Goal: Task Accomplishment & Management: Use online tool/utility

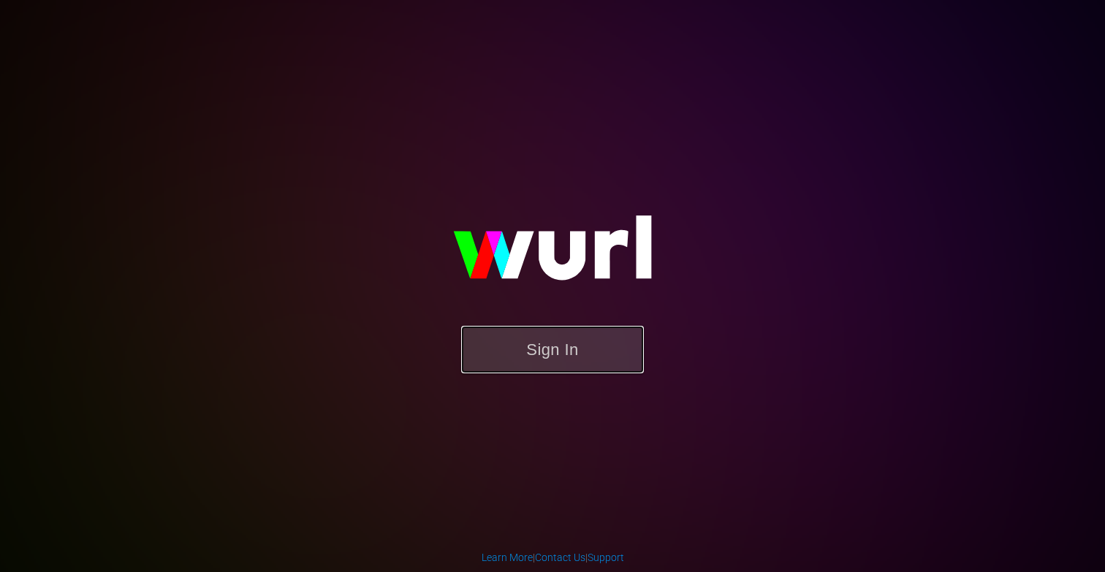
click at [604, 368] on button "Sign In" at bounding box center [552, 350] width 183 height 48
click at [578, 344] on button "Sign In" at bounding box center [552, 350] width 183 height 48
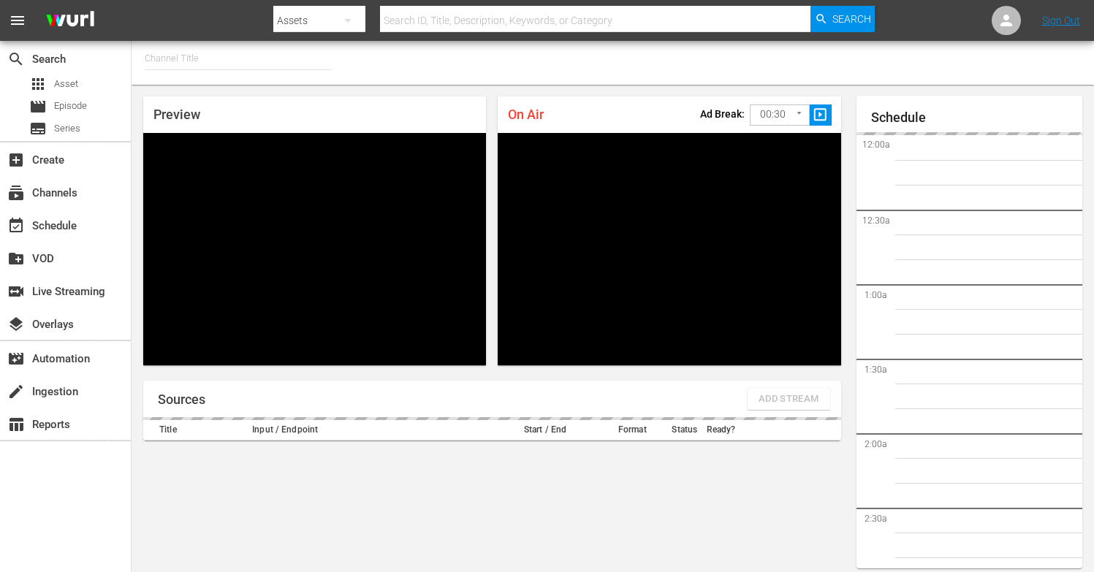
type input "FIFA+ English Global (1781)"
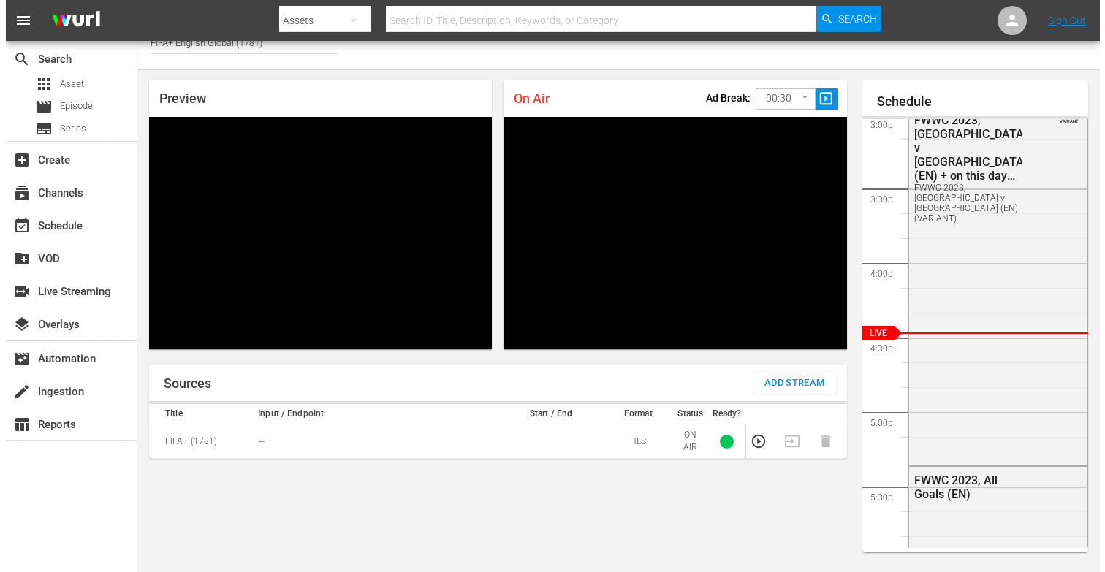
scroll to position [18, 0]
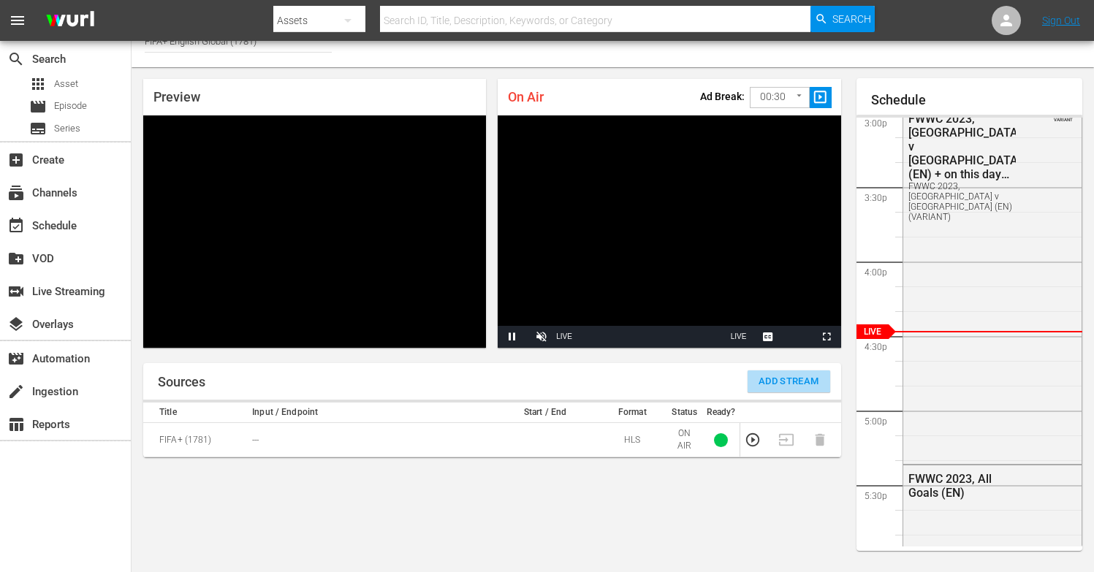
click at [792, 374] on span "Add Stream" at bounding box center [789, 381] width 61 height 17
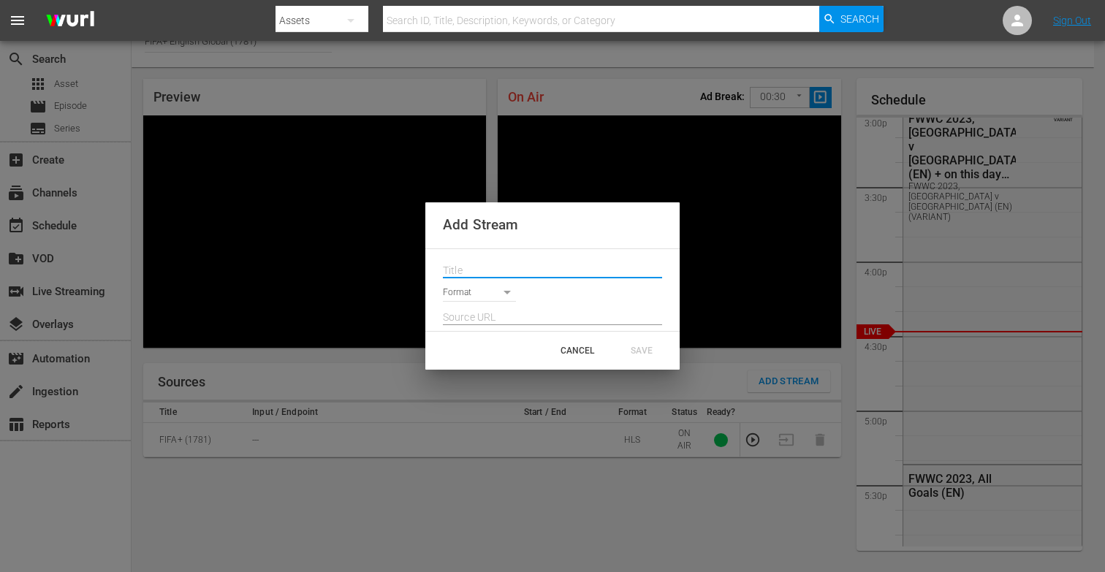
click at [466, 261] on input "text" at bounding box center [552, 271] width 219 height 22
paste input "Live Channel bfe41861-a6f3-4508-87b8-0e29428ada29 eng FIFA U-20 World Cup [GEOG…"
type input "Live Channel bfe41861-a6f3-4508-87b8-0e29428ada29 eng FIFA U-20 World Cup [GEOG…"
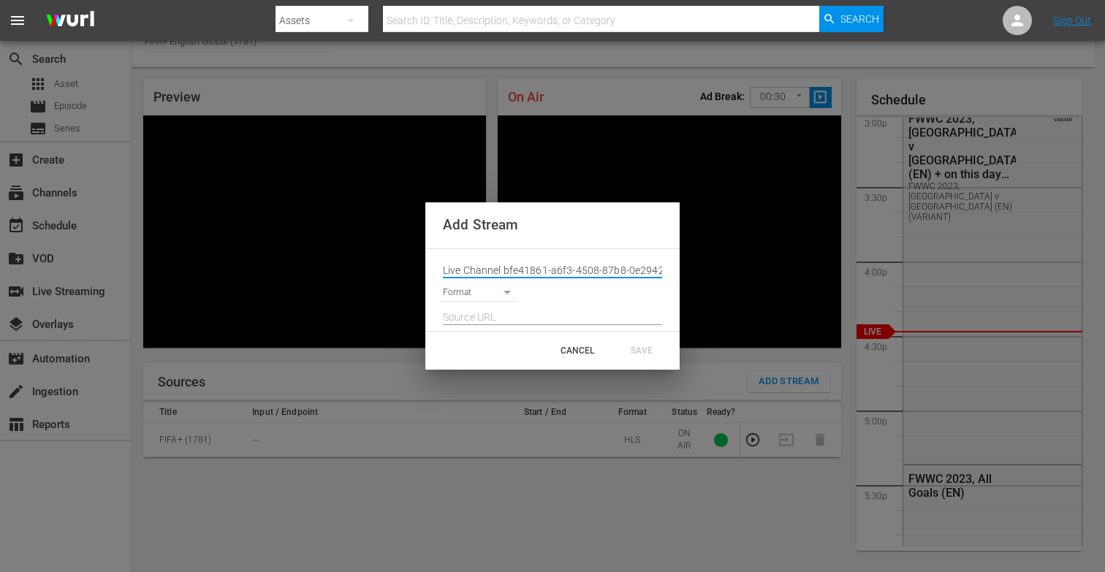
click at [498, 324] on input "text" at bounding box center [552, 318] width 219 height 22
paste input "[URL][DOMAIN_NAME][DATE][DATE]"
type input "[URL][DOMAIN_NAME][DATE][DATE]"
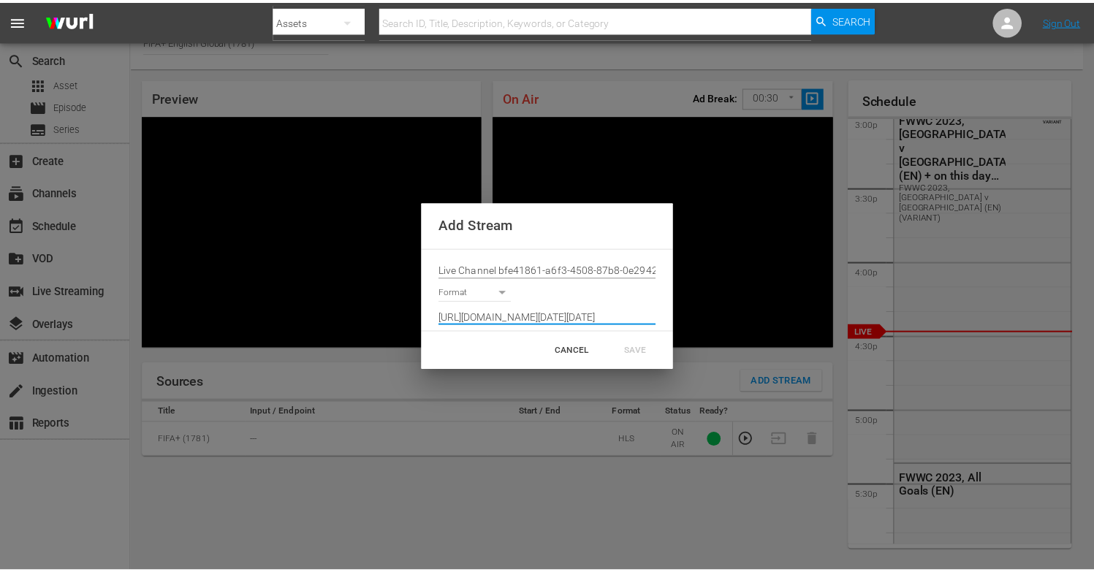
scroll to position [0, 0]
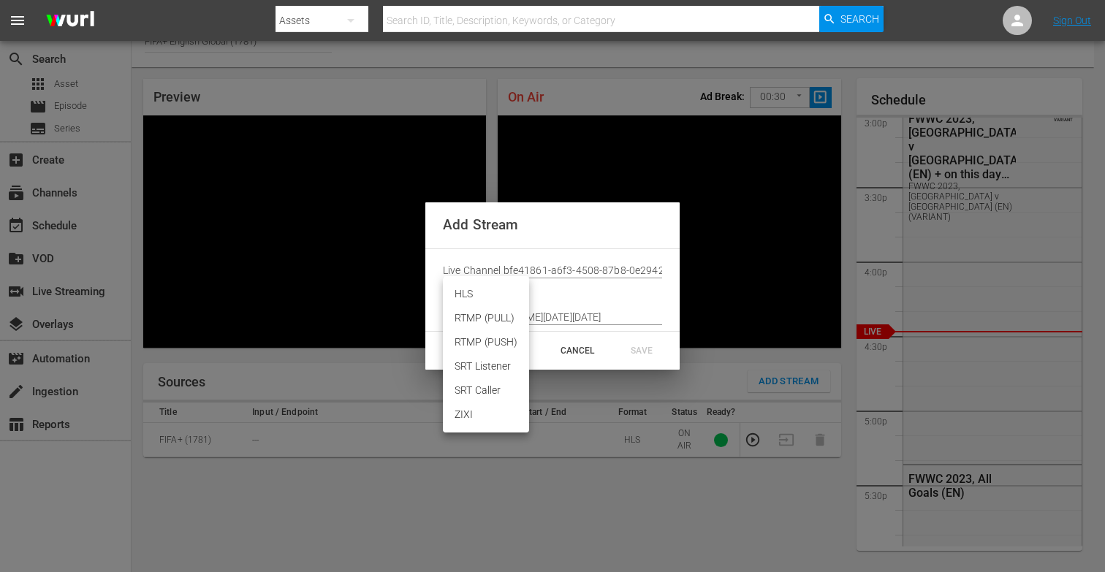
click at [487, 298] on body "menu Search By Assets Search ID, Title, Description, Keywords, or Category Sear…" at bounding box center [552, 268] width 1105 height 572
click at [478, 294] on li "HLS" at bounding box center [486, 294] width 86 height 24
type input "HLS"
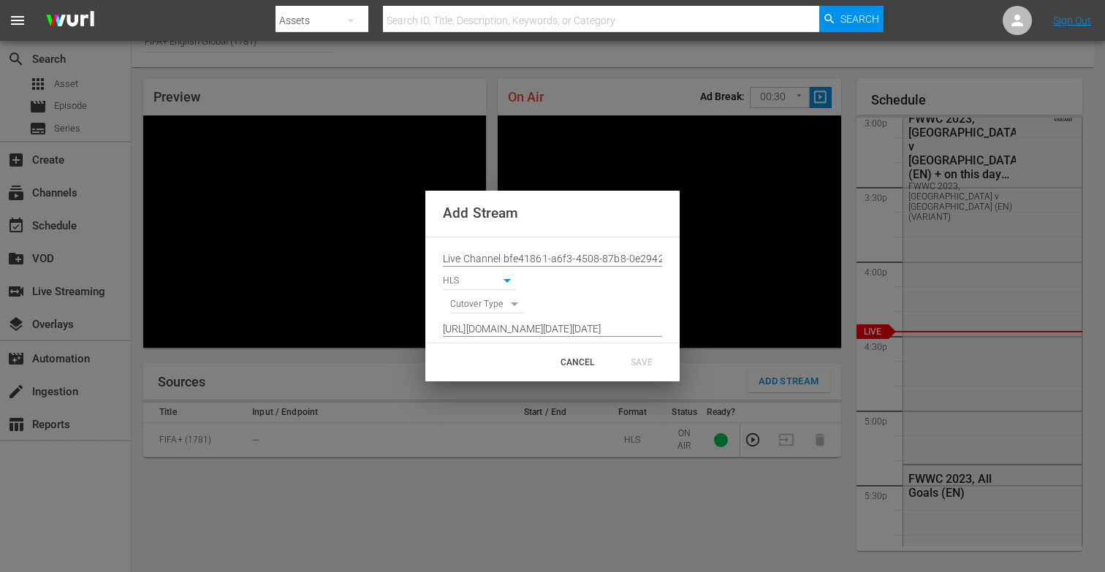
click at [477, 314] on div "[URL][DOMAIN_NAME][DATE][DATE]" at bounding box center [552, 325] width 219 height 23
click at [477, 310] on body "menu Search By Assets Search ID, Title, Description, Keywords, or Category Sear…" at bounding box center [552, 268] width 1105 height 572
click at [491, 330] on li "SIGNAL" at bounding box center [487, 330] width 74 height 24
type input "SIGNAL"
click at [645, 362] on div "SAVE" at bounding box center [642, 362] width 64 height 26
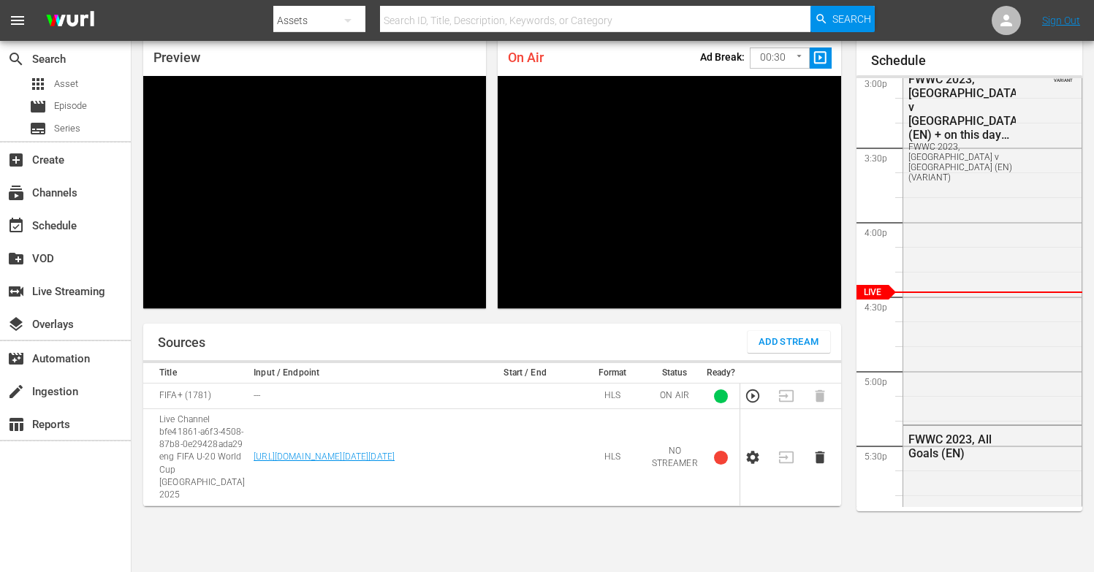
scroll to position [101, 0]
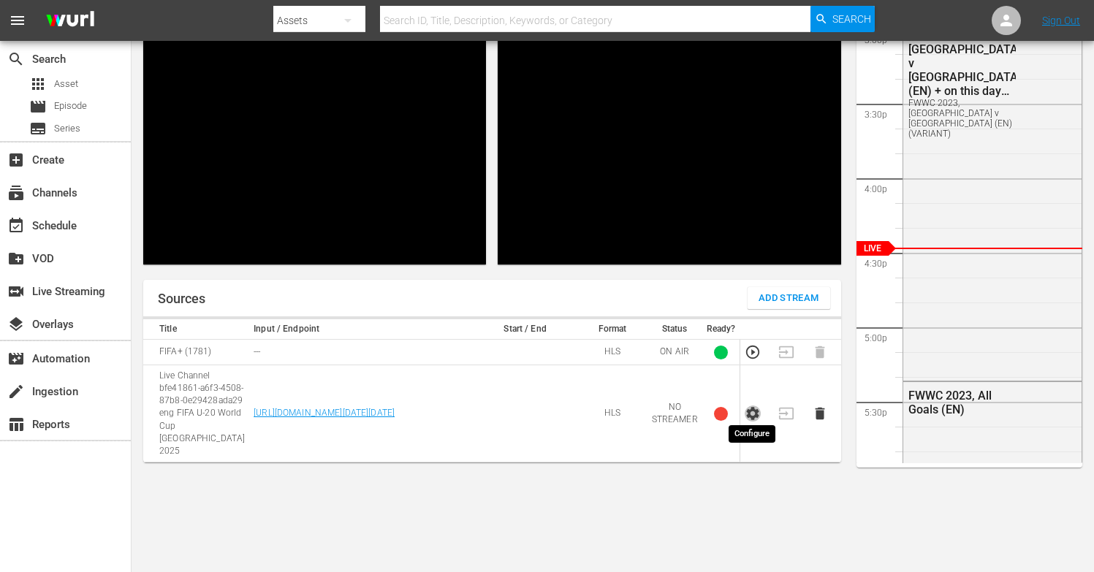
click at [749, 407] on icon "button" at bounding box center [752, 413] width 12 height 13
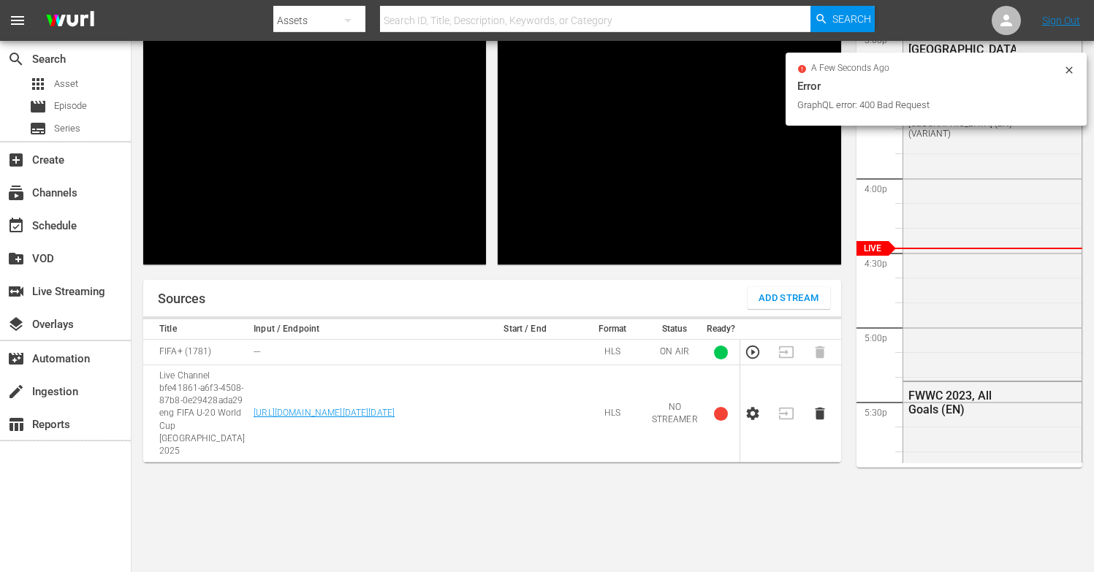
click at [1070, 67] on icon at bounding box center [1069, 70] width 12 height 12
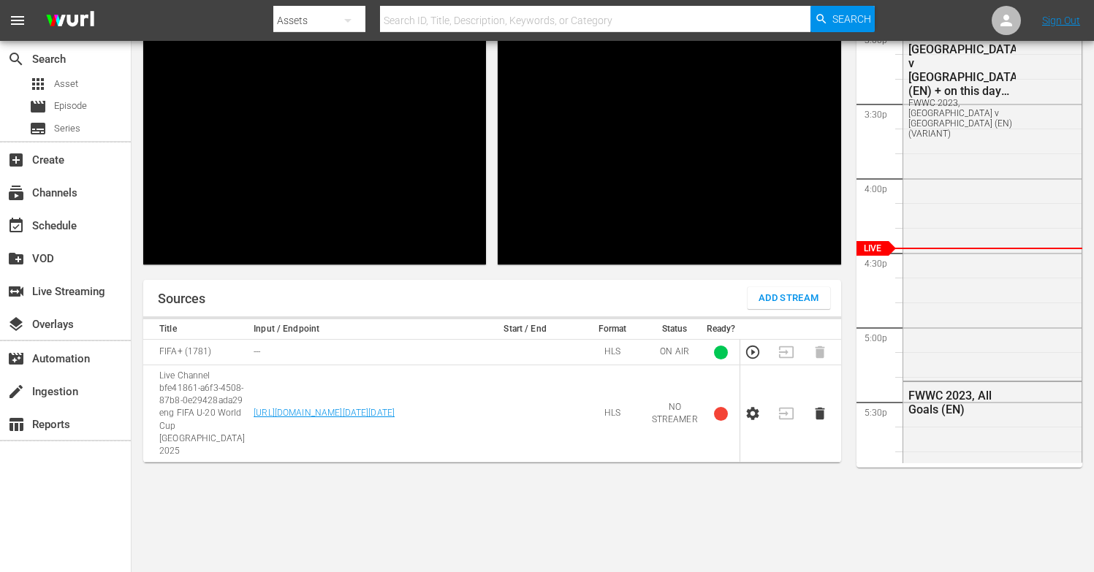
click at [542, 512] on div "Sources Add Stream Title Input / Endpoint Start / End Format Status Ready? FIFA…" at bounding box center [492, 420] width 698 height 281
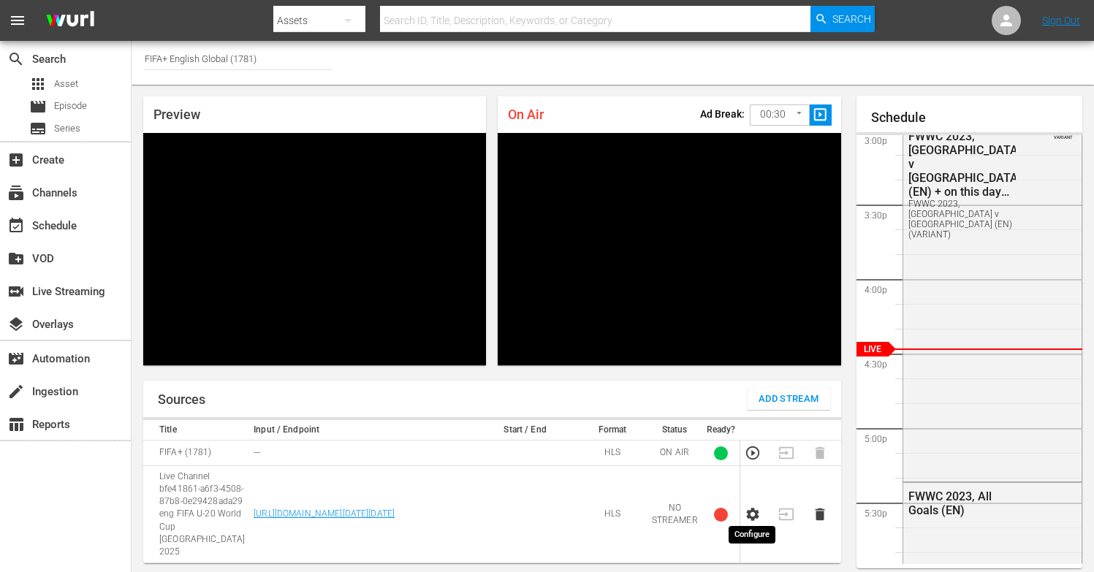
scroll to position [0, 0]
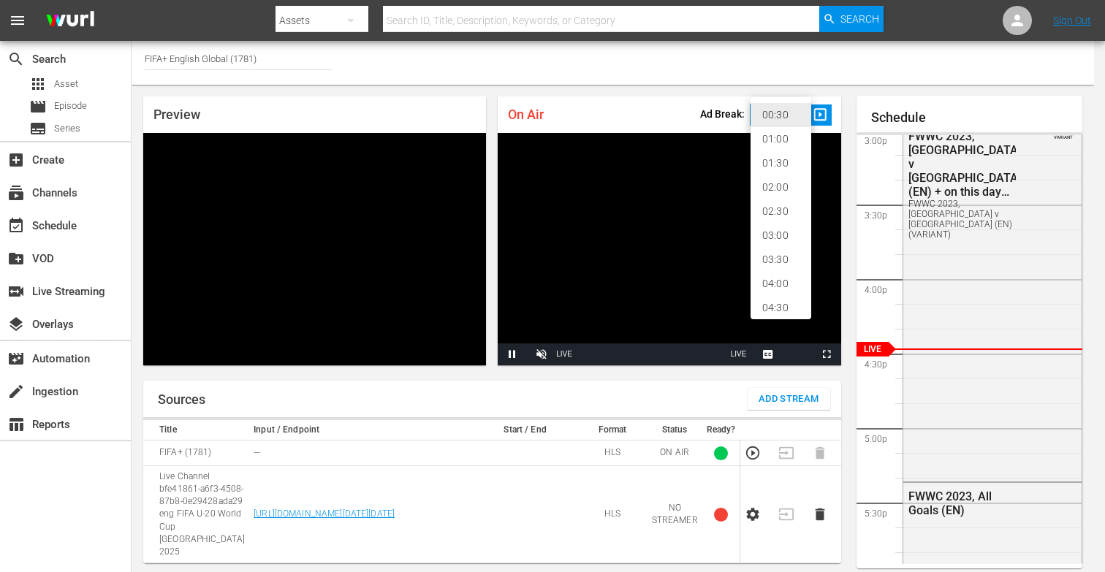
click at [789, 118] on body "menu Search By Assets Search ID, Title, Description, Keywords, or Category Sear…" at bounding box center [552, 286] width 1105 height 572
click at [794, 190] on li "02:00" at bounding box center [781, 187] width 61 height 24
type input "120"
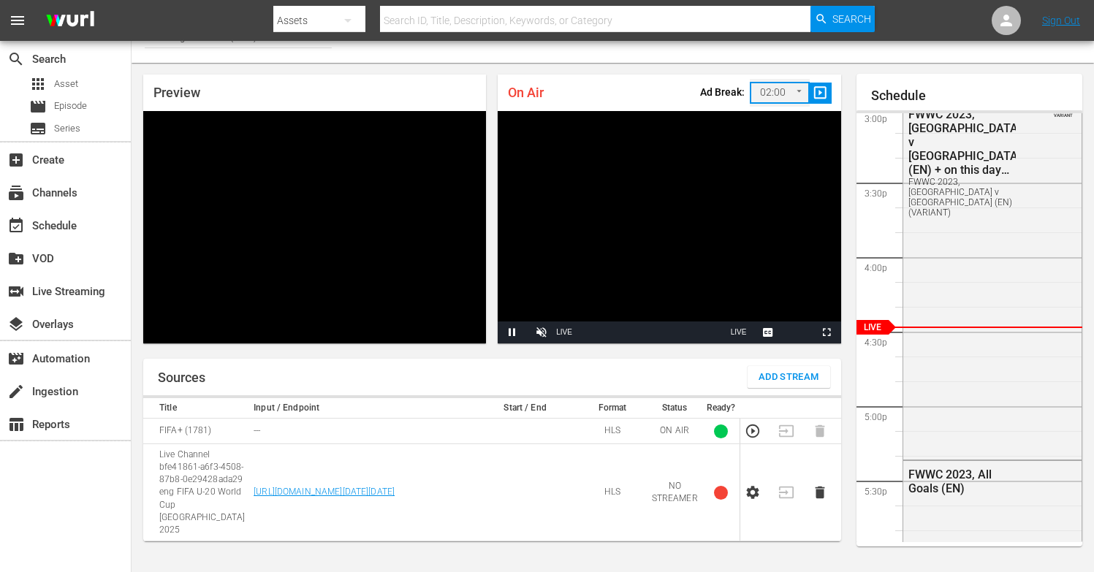
scroll to position [101, 0]
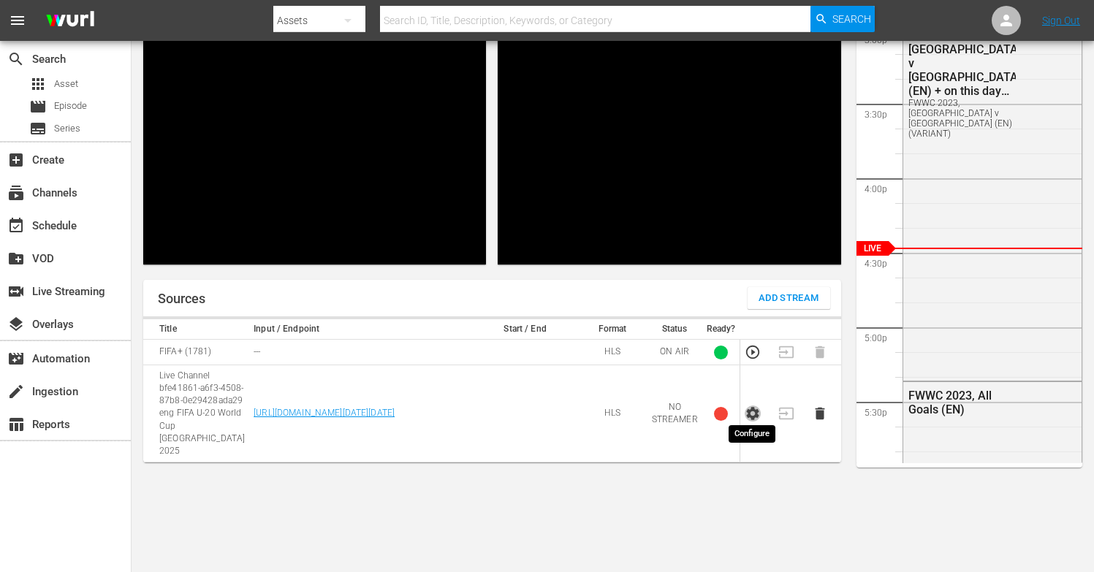
click at [753, 406] on icon "button" at bounding box center [753, 414] width 16 height 16
click at [819, 414] on icon "button" at bounding box center [820, 414] width 16 height 16
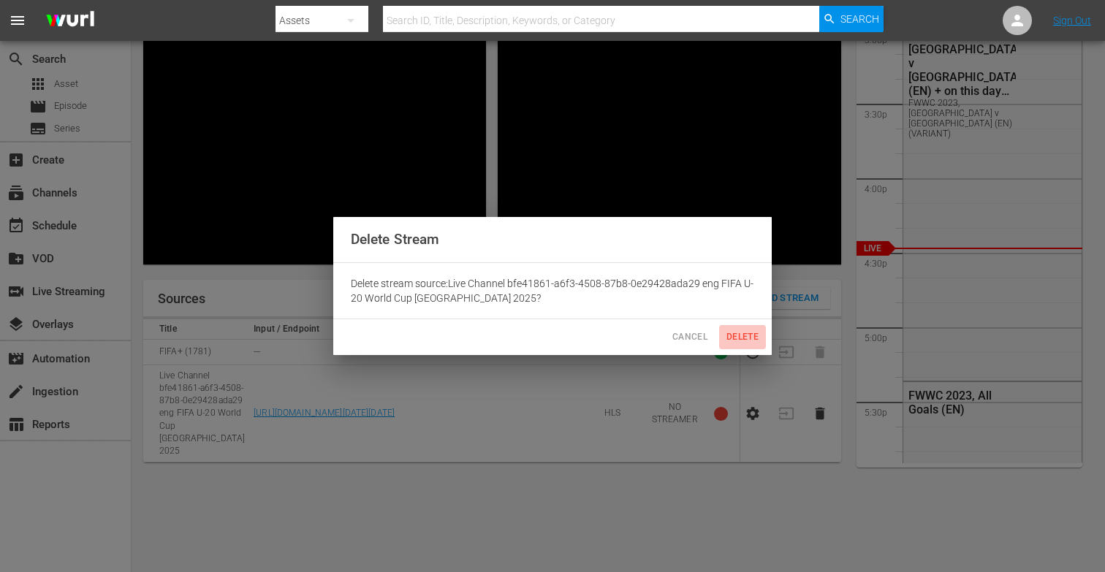
click at [737, 335] on span "Delete" at bounding box center [742, 337] width 35 height 15
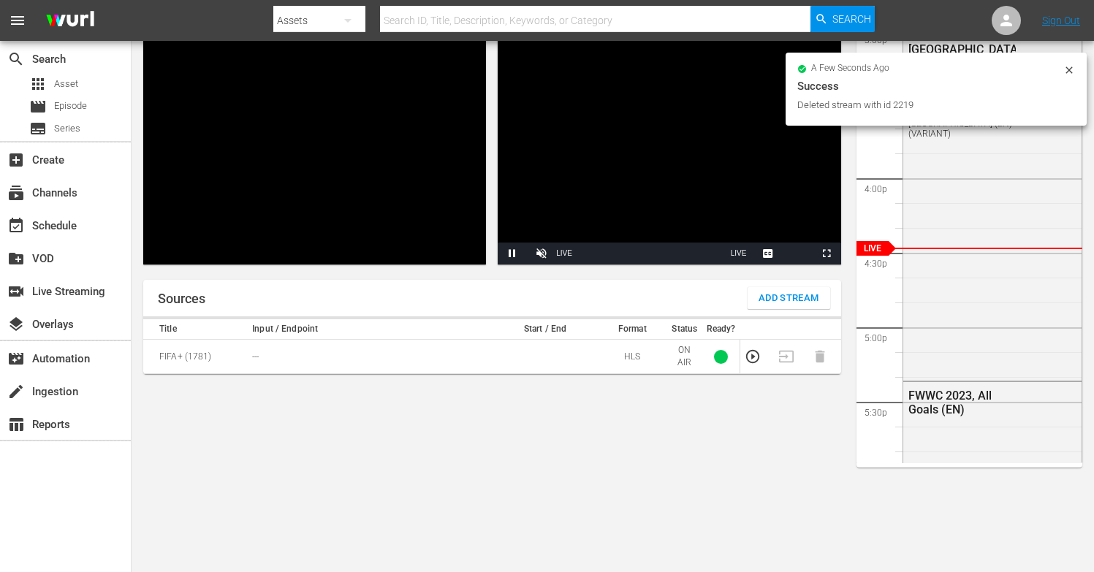
click at [1069, 71] on icon at bounding box center [1069, 70] width 12 height 12
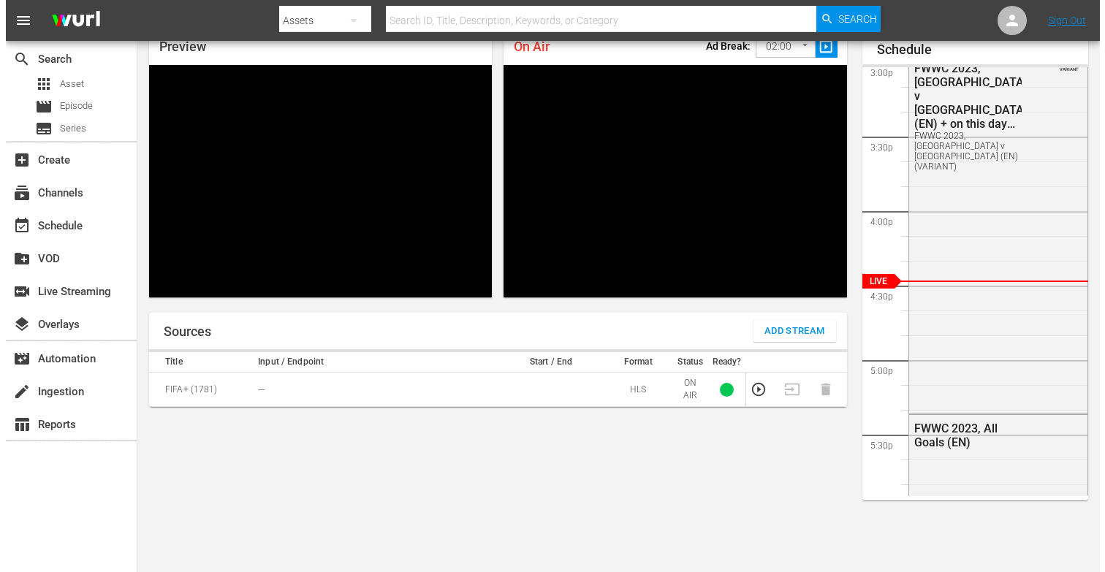
scroll to position [67, 0]
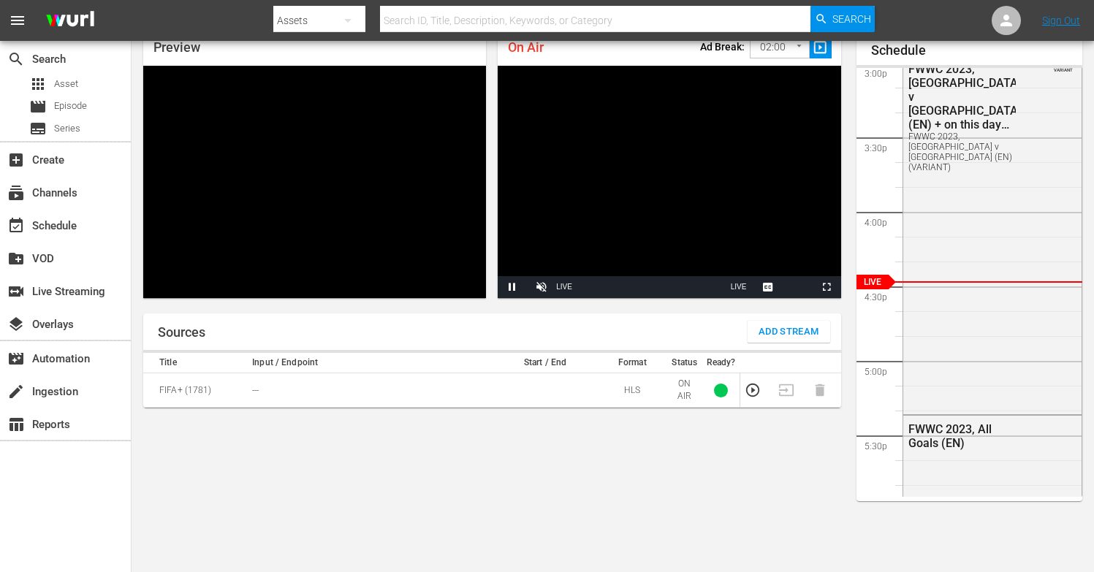
click at [770, 332] on span "Add Stream" at bounding box center [789, 332] width 61 height 17
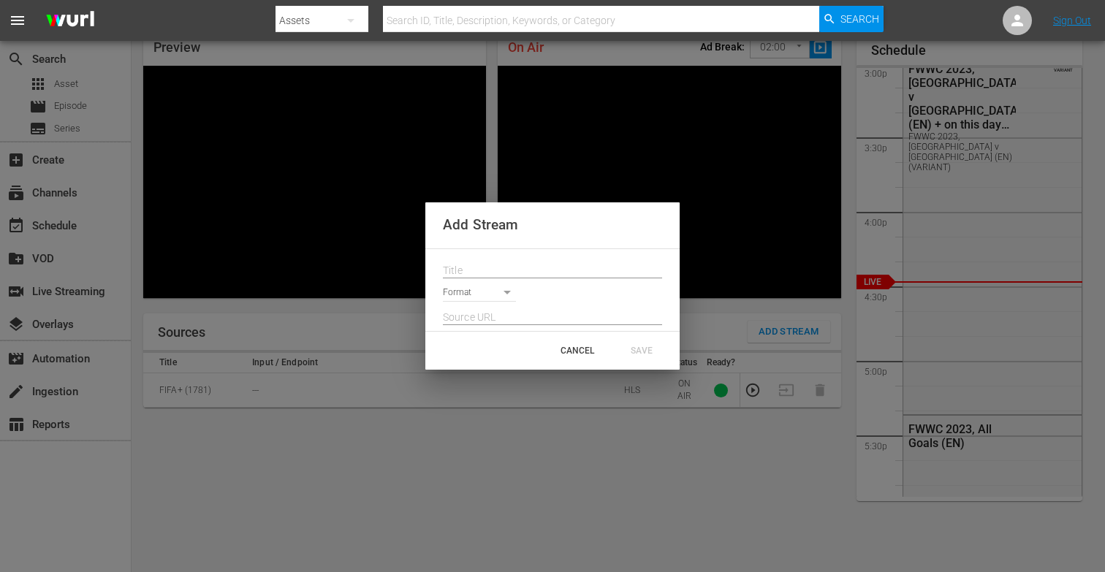
click at [471, 270] on input "text" at bounding box center [552, 271] width 219 height 22
paste input "Live Channel bfe41861-a6f3-4508-87b8-0e29428ada29 eng FIFA U-20 World Cup [GEOG…"
type input "Live Channel bfe41861-a6f3-4508-87b8-0e29428ada29 eng FIFA U-20 World Cup [GEOG…"
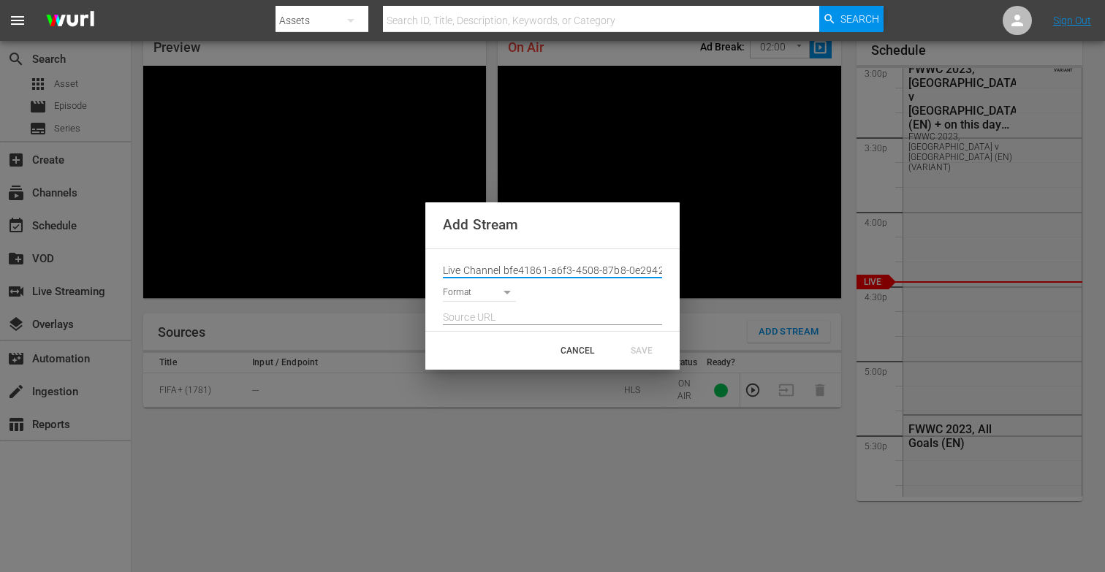
click at [470, 317] on input "text" at bounding box center [552, 318] width 219 height 22
paste input "[URL][DOMAIN_NAME][DATE][DATE]"
type input "[URL][DOMAIN_NAME][DATE][DATE]"
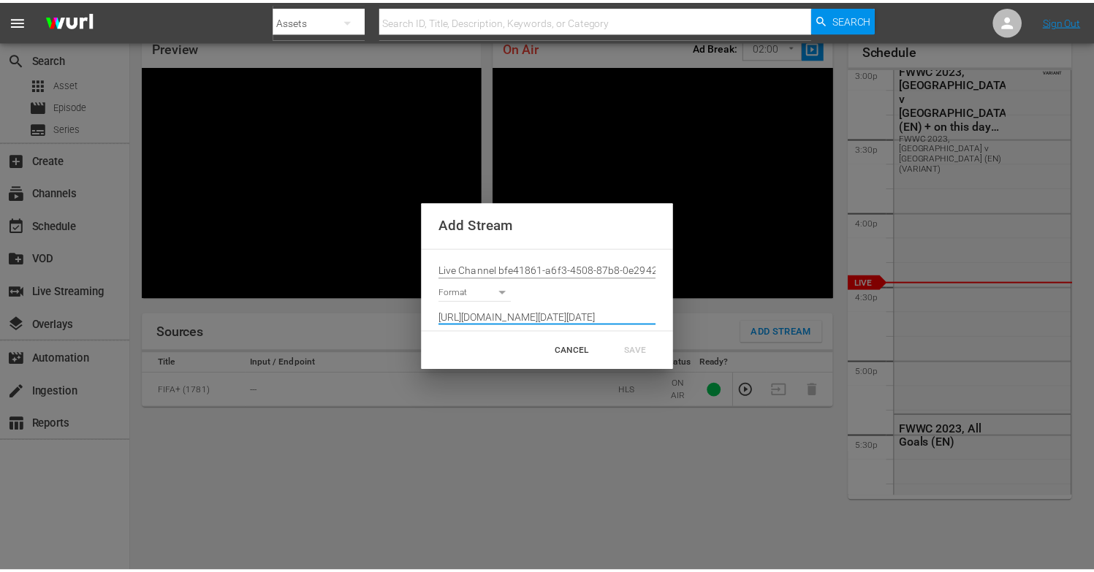
scroll to position [0, 0]
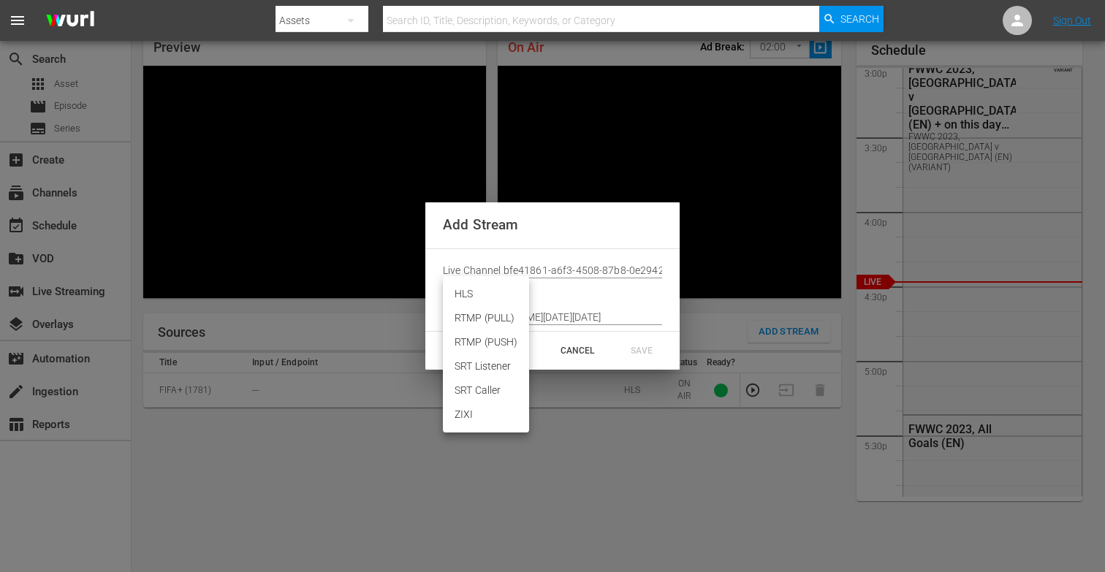
click at [473, 296] on body "menu Search By Assets Search ID, Title, Description, Keywords, or Category Sear…" at bounding box center [552, 219] width 1105 height 572
click at [479, 296] on li "HLS" at bounding box center [486, 294] width 86 height 24
type input "HLS"
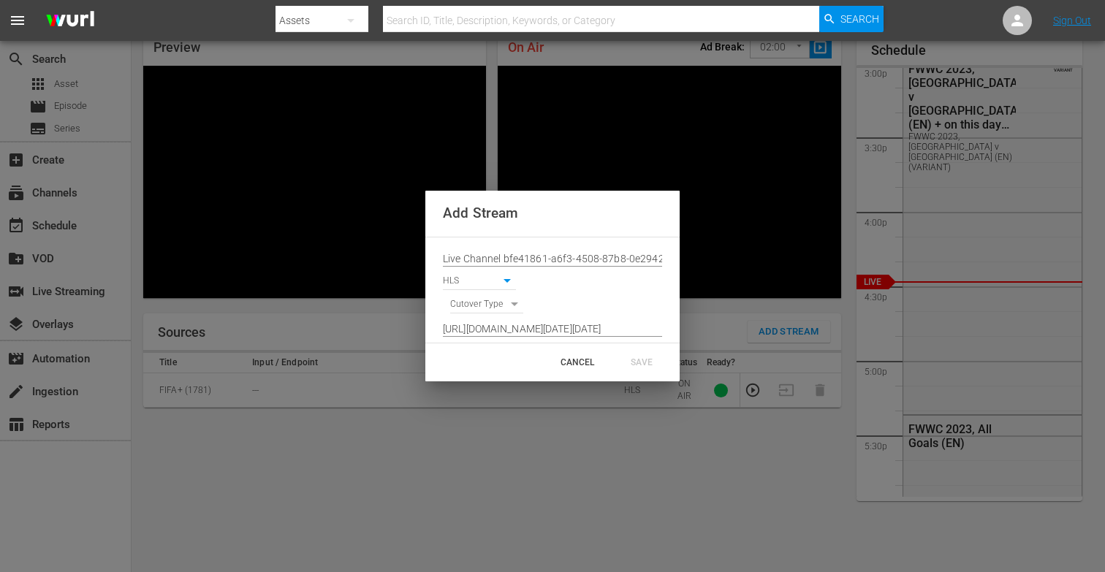
click at [479, 305] on body "menu Search By Assets Search ID, Title, Description, Keywords, or Category Sear…" at bounding box center [552, 219] width 1105 height 572
click at [486, 331] on li "SIGNAL" at bounding box center [487, 330] width 74 height 24
type input "SIGNAL"
click at [634, 360] on div "SAVE" at bounding box center [642, 362] width 64 height 26
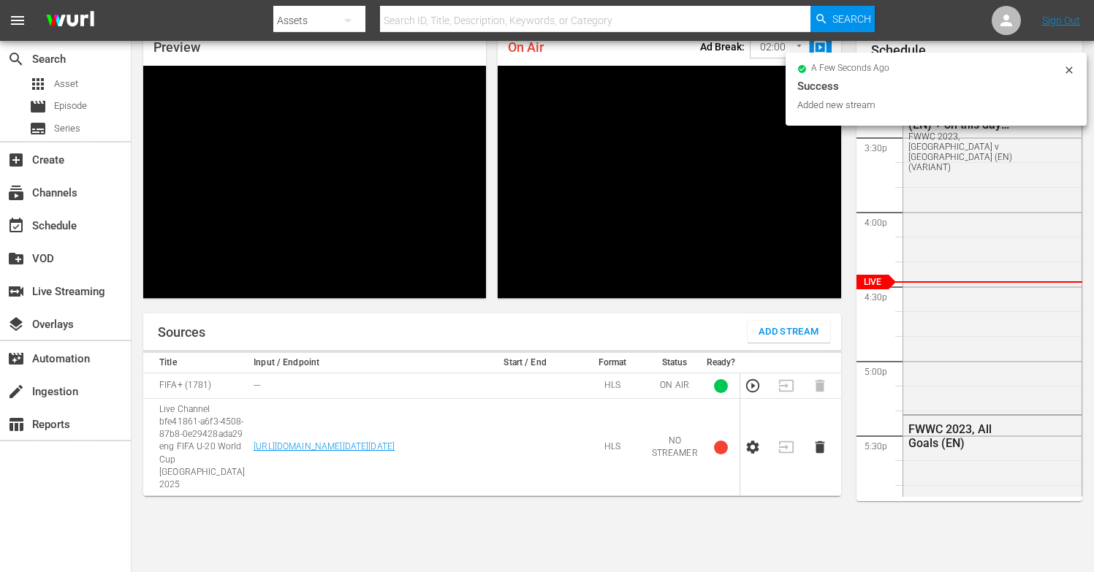
click at [751, 441] on icon "button" at bounding box center [753, 447] width 16 height 16
click at [1066, 80] on div "Error" at bounding box center [936, 86] width 278 height 18
click at [1066, 78] on div at bounding box center [1069, 71] width 12 height 15
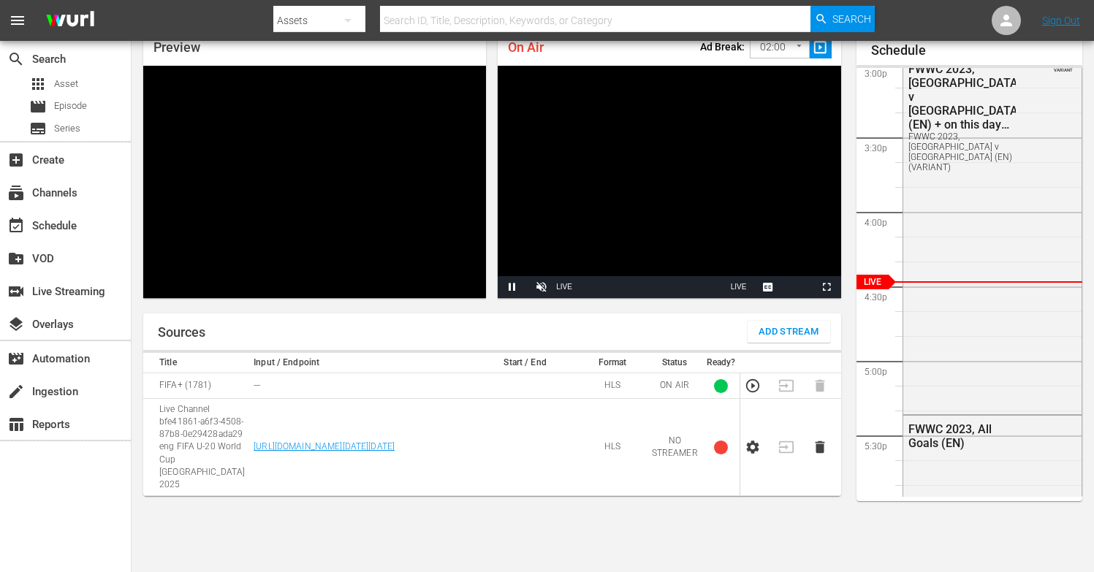
click at [821, 441] on icon "button" at bounding box center [820, 447] width 10 height 12
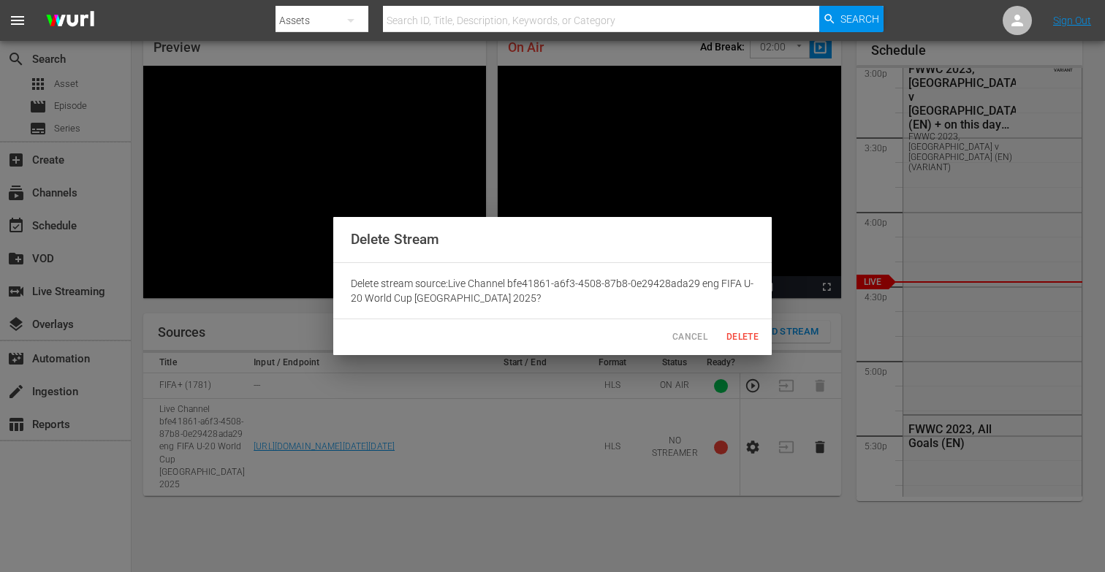
click at [740, 333] on span "Delete" at bounding box center [742, 337] width 35 height 15
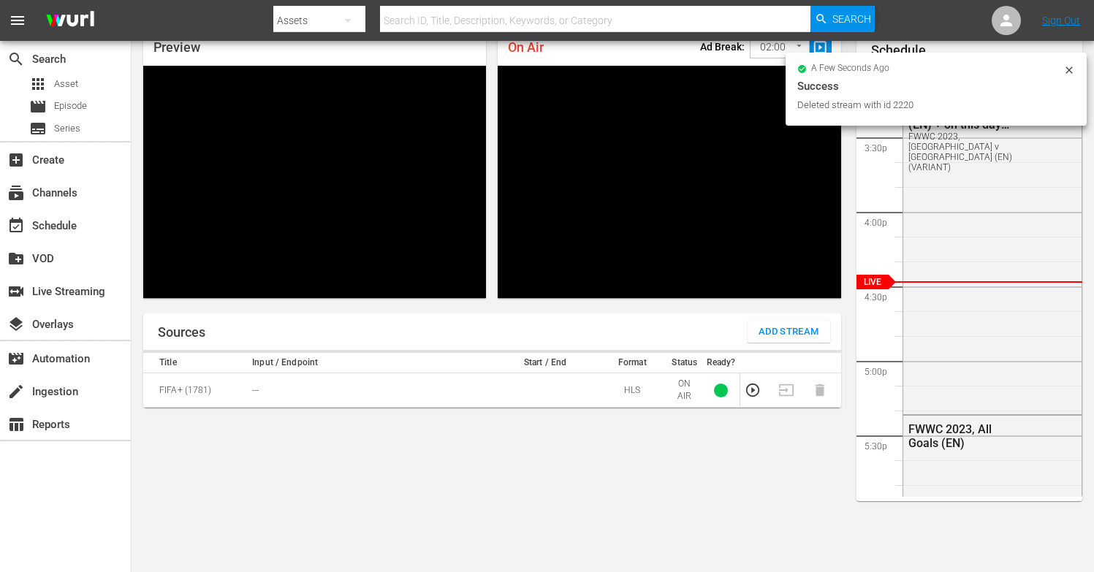
click at [533, 445] on div "Sources Add Stream Title Input / Endpoint Start / End Format Status Ready? FIFA…" at bounding box center [492, 454] width 698 height 281
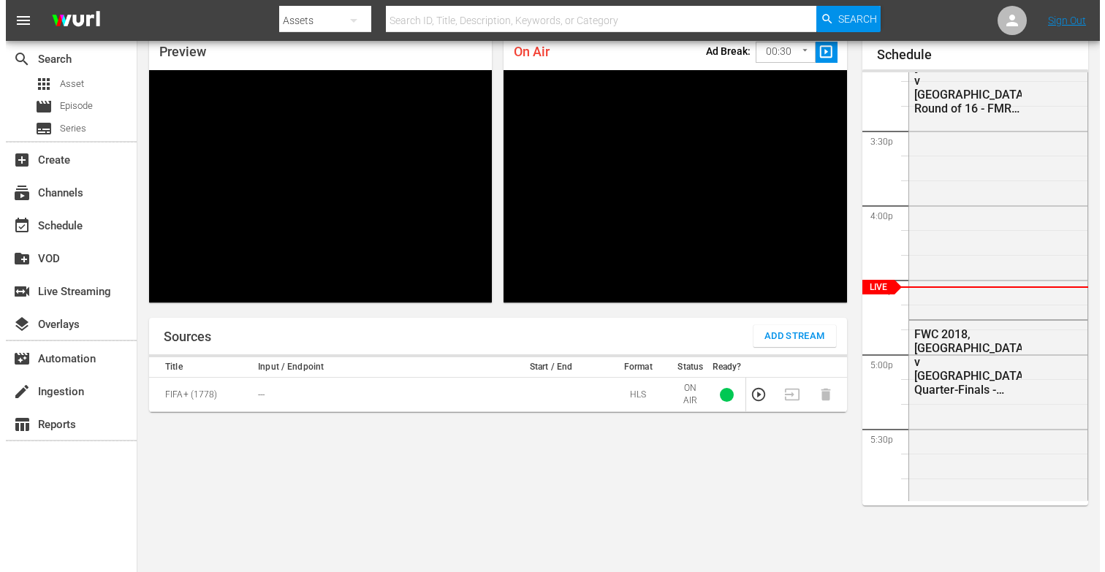
scroll to position [63, 0]
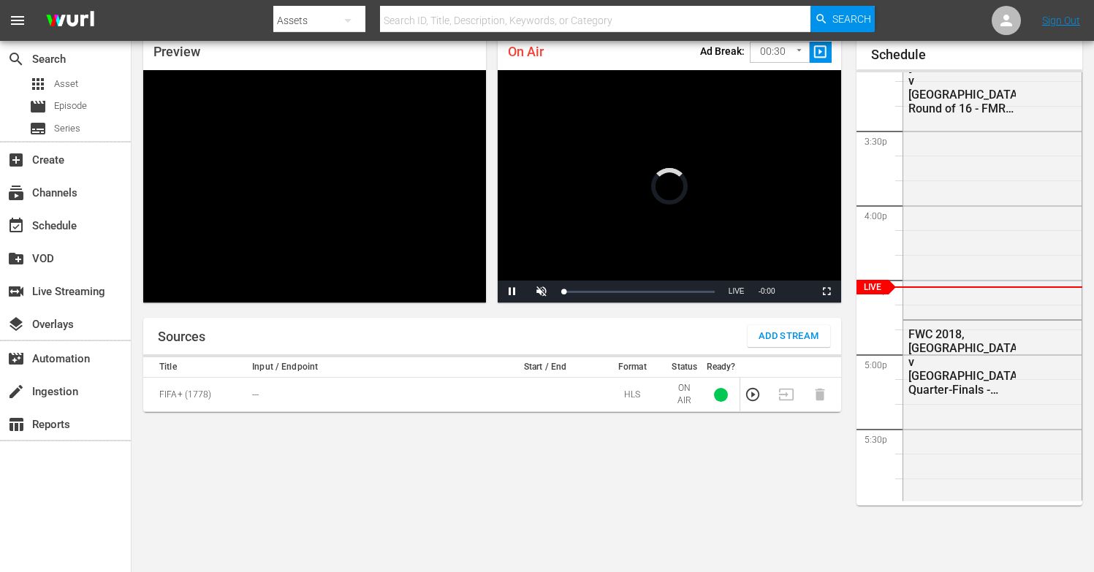
click at [770, 334] on span "Add Stream" at bounding box center [789, 336] width 61 height 17
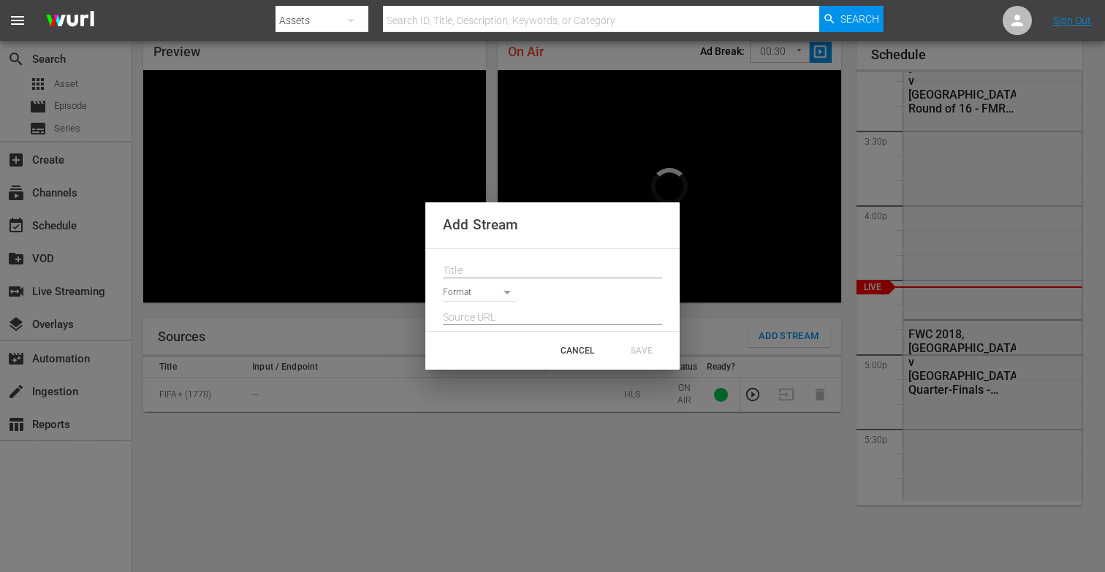
click at [517, 270] on input "text" at bounding box center [552, 271] width 219 height 22
paste input "Live Channel bfe41861-a6f3-4508-87b8-0e29428ada29 eng FIFA U-20 World Cup [GEOG…"
type input "Live Channel bfe41861-a6f3-4508-87b8-0e29428ada29 eng FIFA U-20 World Cup [GEOG…"
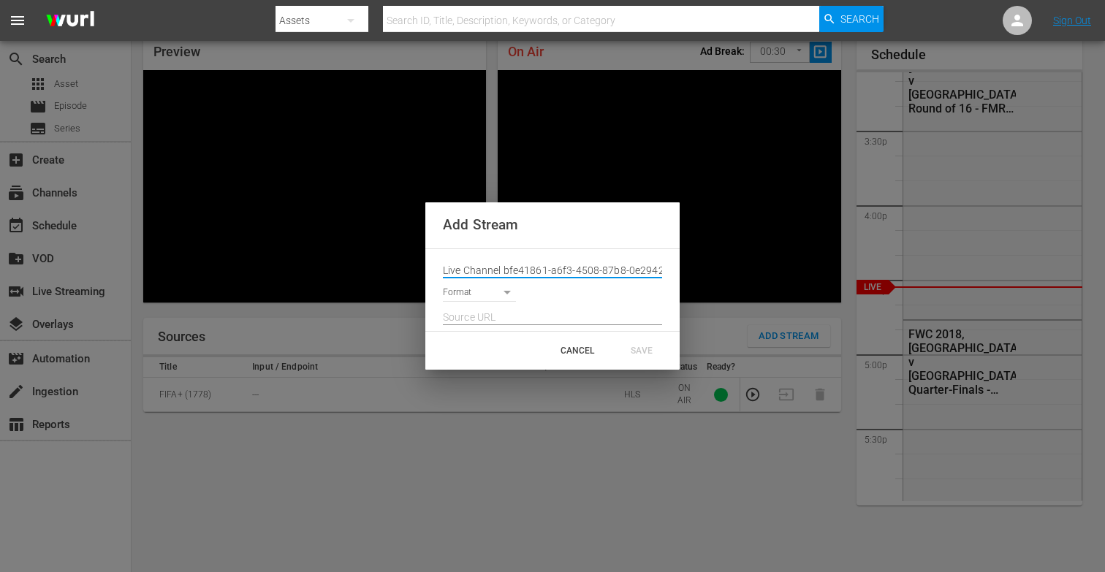
click at [477, 314] on input "text" at bounding box center [552, 318] width 219 height 22
paste input "[URL][DOMAIN_NAME][DATE][DATE]"
type input "[URL][DOMAIN_NAME][DATE][DATE]"
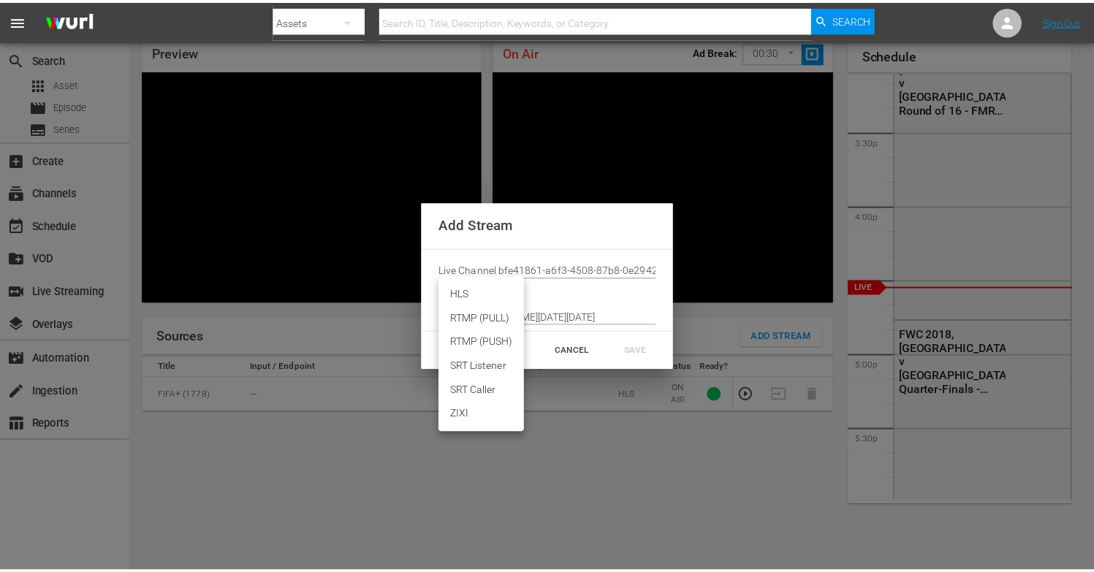
scroll to position [0, 0]
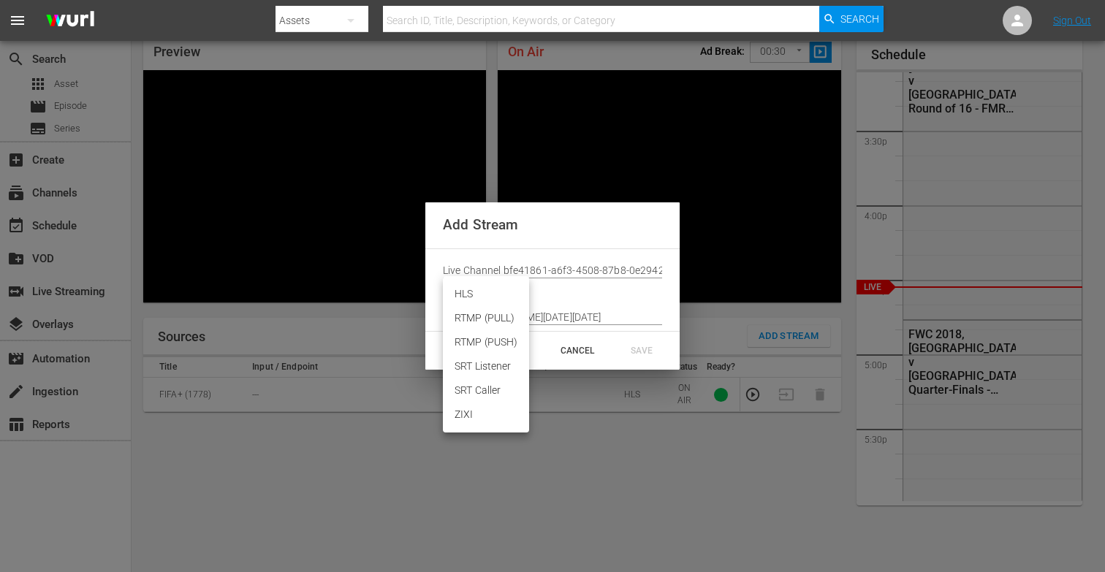
click at [474, 289] on body "menu Search By Assets Search ID, Title, Description, Keywords, or Category Sear…" at bounding box center [552, 223] width 1105 height 572
click at [466, 286] on li "HLS" at bounding box center [486, 294] width 86 height 24
type input "HLS"
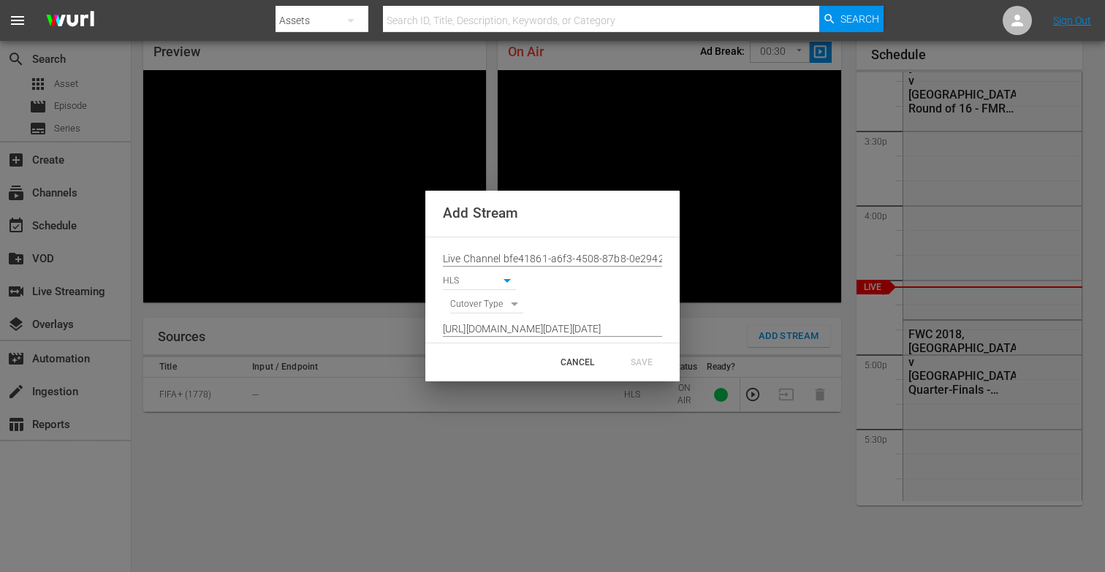
click at [519, 337] on input "[URL][DOMAIN_NAME][DATE][DATE]" at bounding box center [552, 330] width 219 height 22
click at [471, 293] on div "Cutover Type" at bounding box center [552, 301] width 219 height 23
click at [476, 300] on body "menu Search By Assets Search ID, Title, Description, Keywords, or Category Sear…" at bounding box center [552, 223] width 1105 height 572
click at [487, 331] on li "SIGNAL" at bounding box center [487, 330] width 74 height 24
type input "SIGNAL"
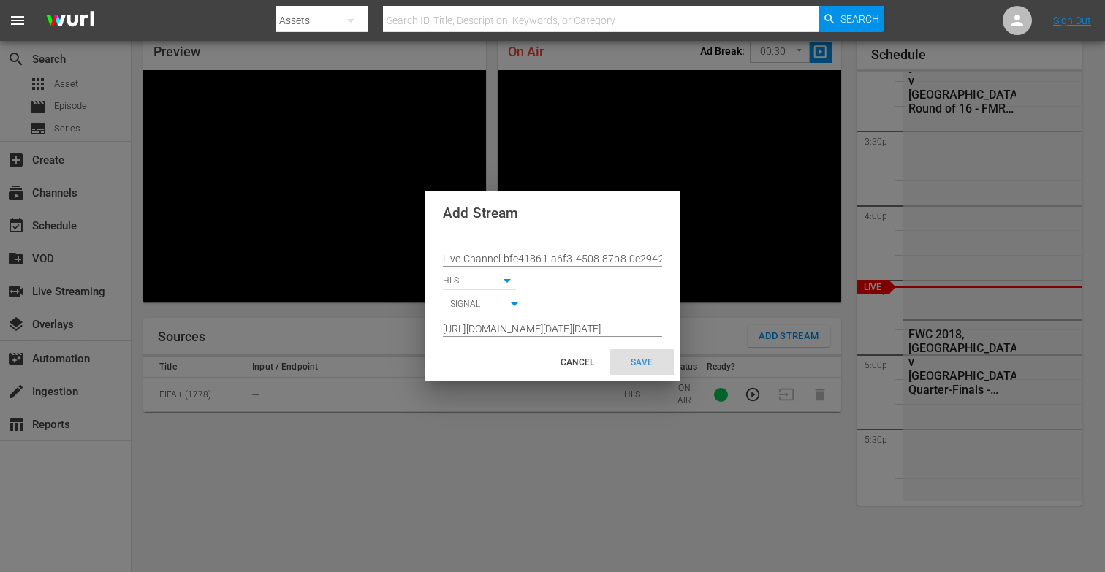
click at [617, 354] on div "SAVE" at bounding box center [642, 362] width 64 height 26
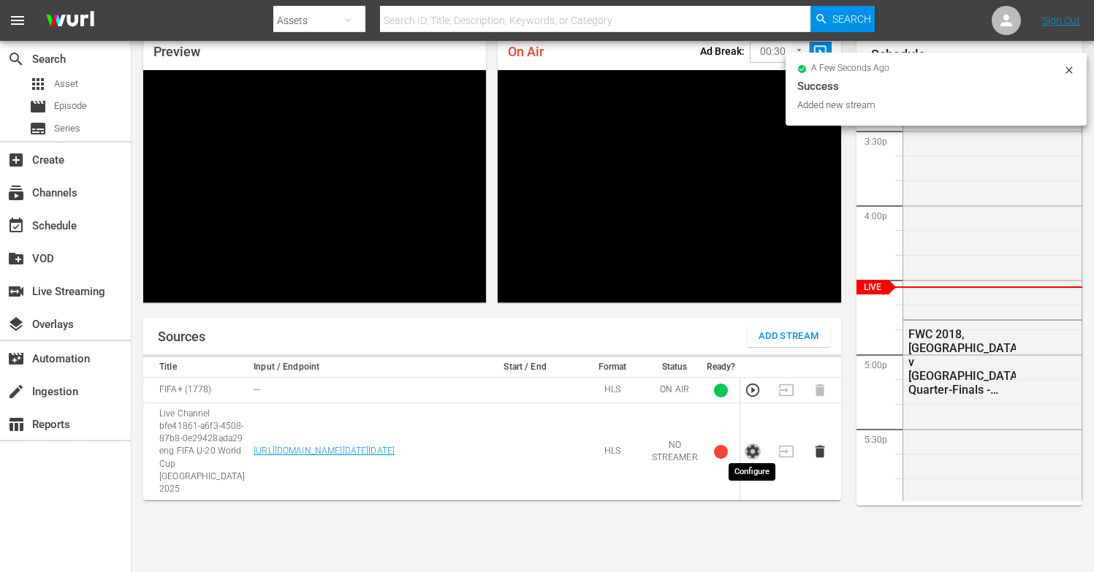
click at [753, 448] on icon "button" at bounding box center [752, 451] width 12 height 13
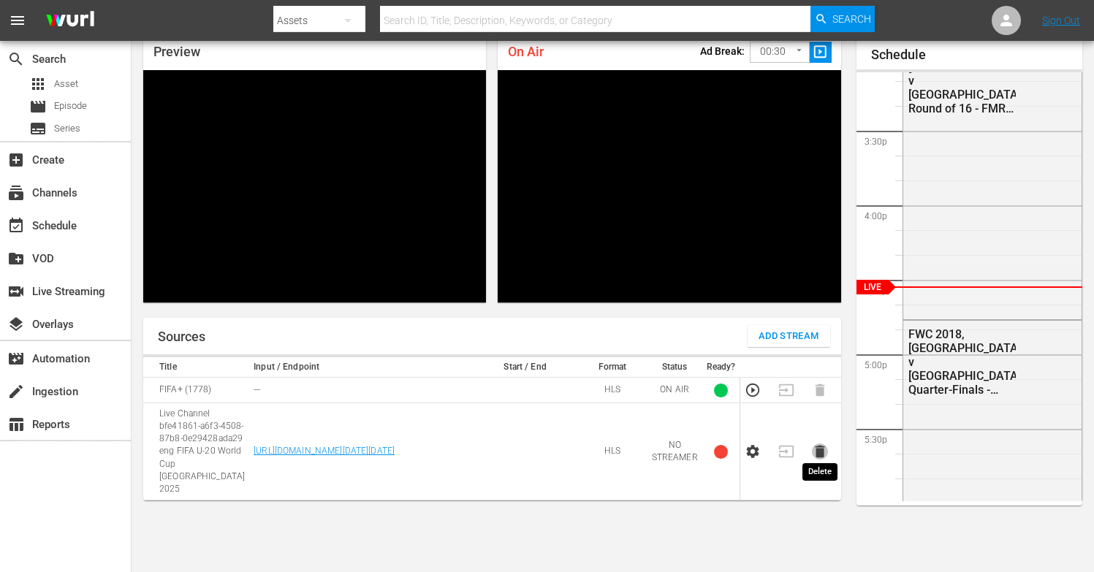
click at [819, 447] on icon "button" at bounding box center [820, 452] width 10 height 12
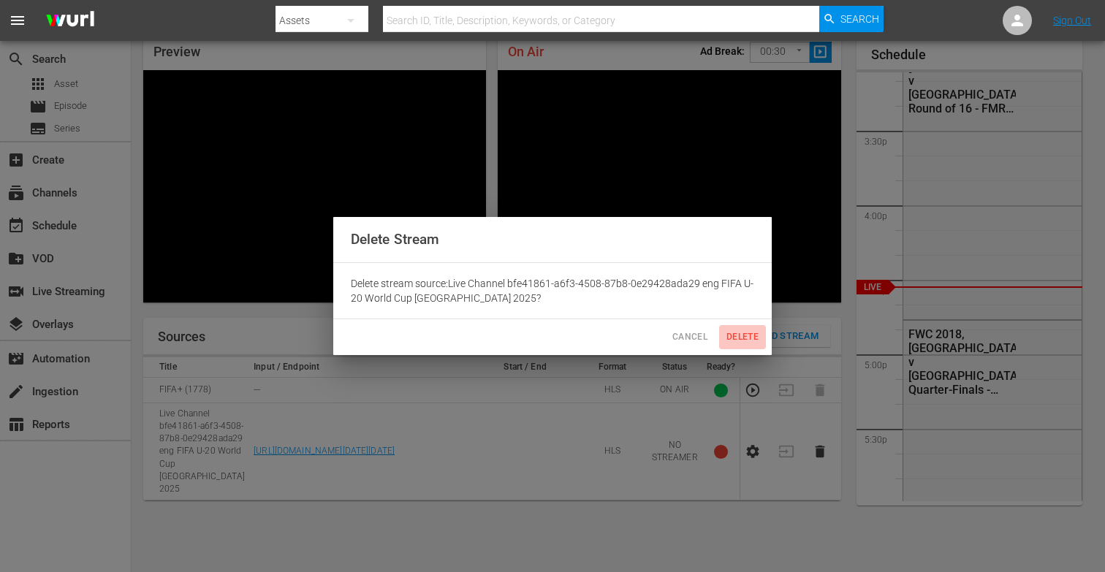
click at [740, 332] on span "Delete" at bounding box center [742, 337] width 35 height 15
